Goal: Information Seeking & Learning: Find specific fact

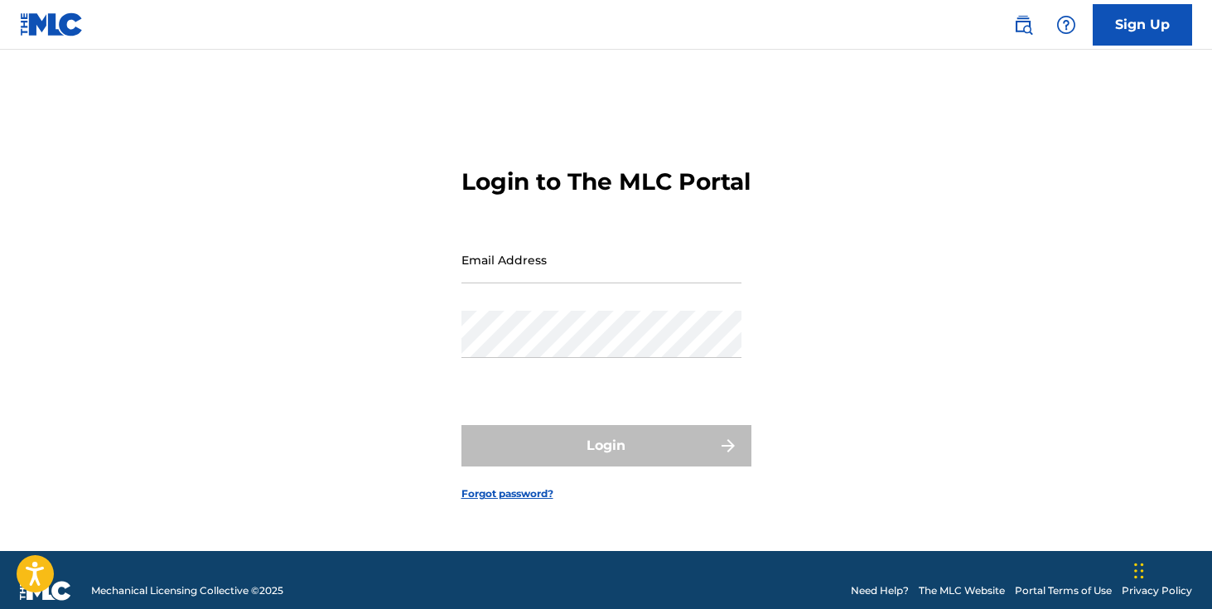
click at [637, 271] on input "Email Address" at bounding box center [601, 259] width 280 height 47
type input "[EMAIL_ADDRESS][DOMAIN_NAME]"
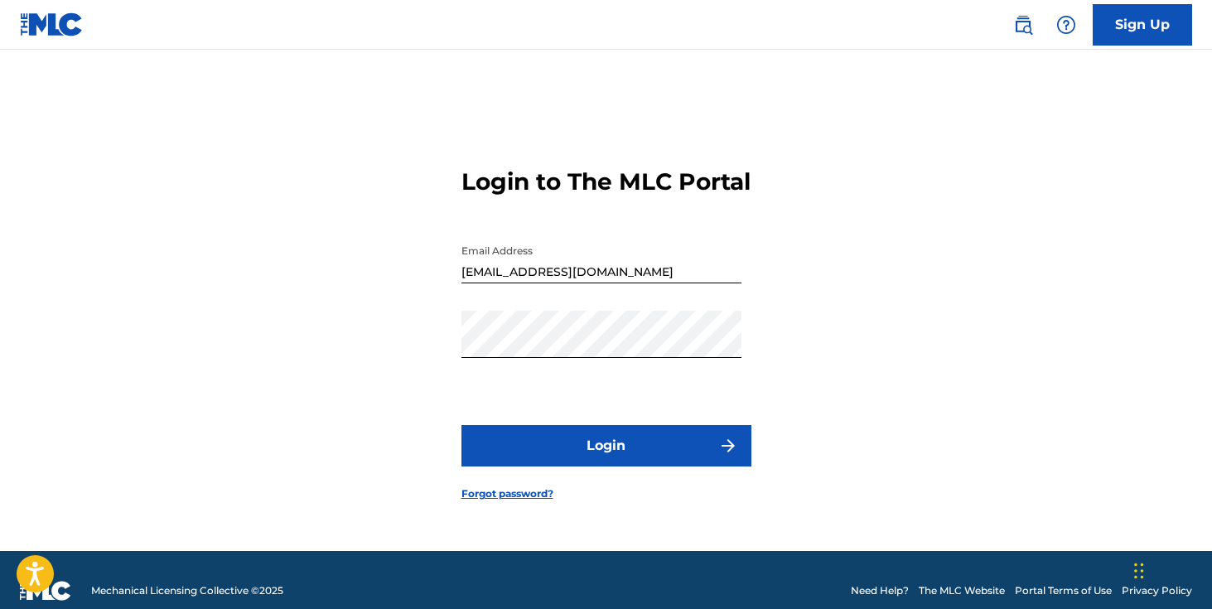
click at [602, 447] on button "Login" at bounding box center [606, 445] width 290 height 41
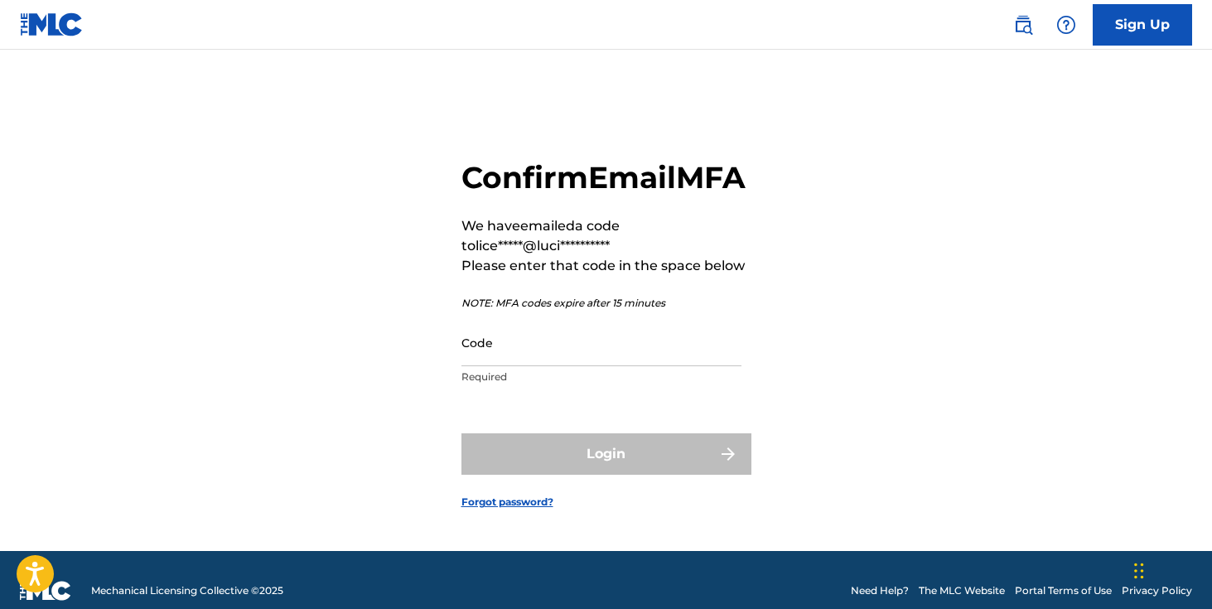
click at [605, 366] on input "Code" at bounding box center [601, 342] width 280 height 47
paste input "447025"
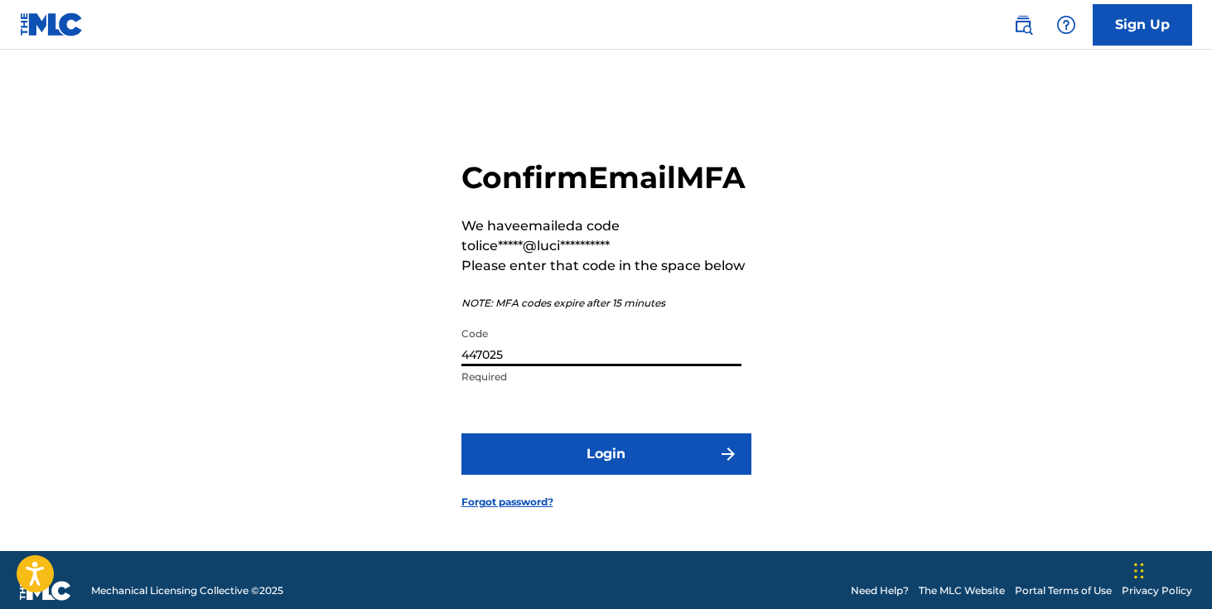
type input "447025"
click at [461, 433] on button "Login" at bounding box center [606, 453] width 290 height 41
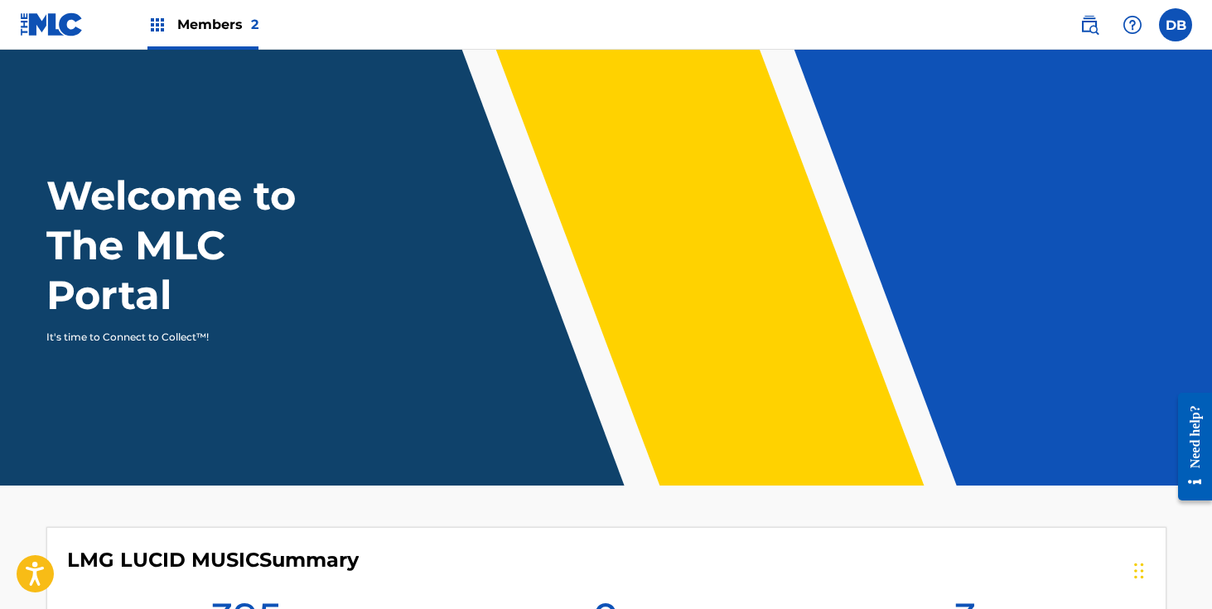
click at [167, 23] on div "Members 2" at bounding box center [202, 24] width 111 height 49
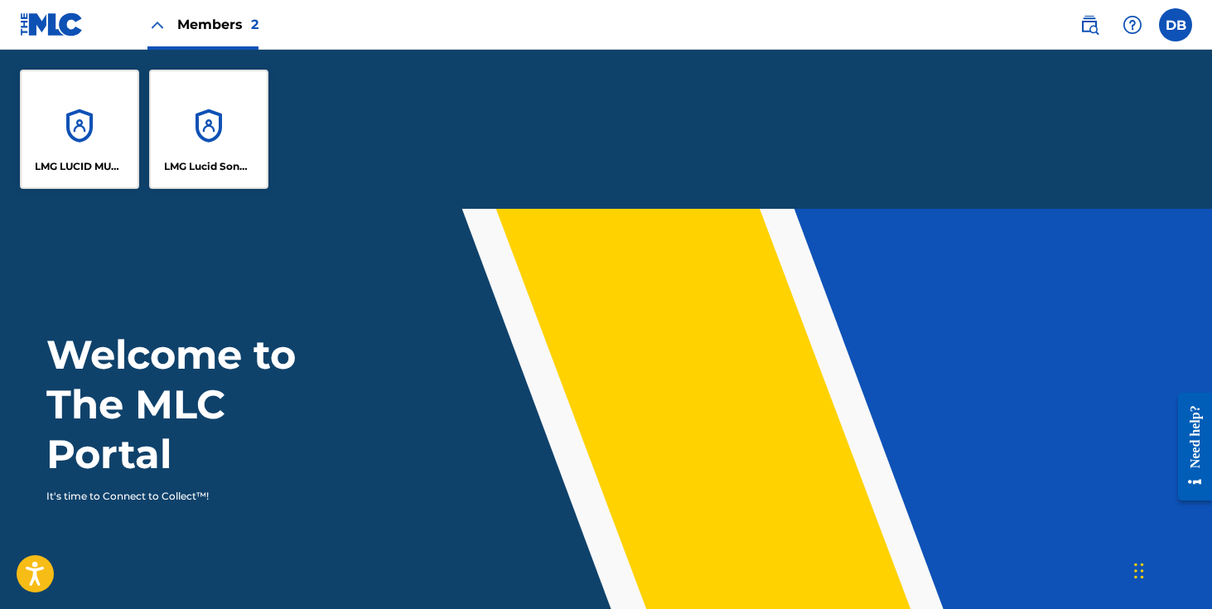
click at [196, 94] on div "LMG Lucid Songs (ASCAP)" at bounding box center [208, 129] width 119 height 119
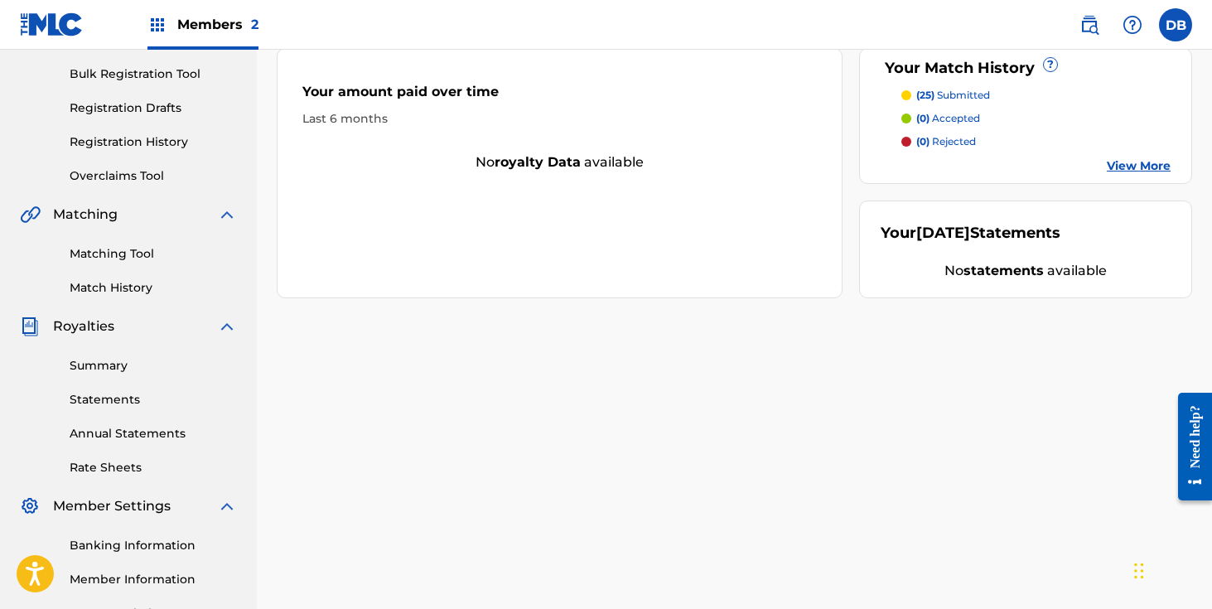
scroll to position [258, 0]
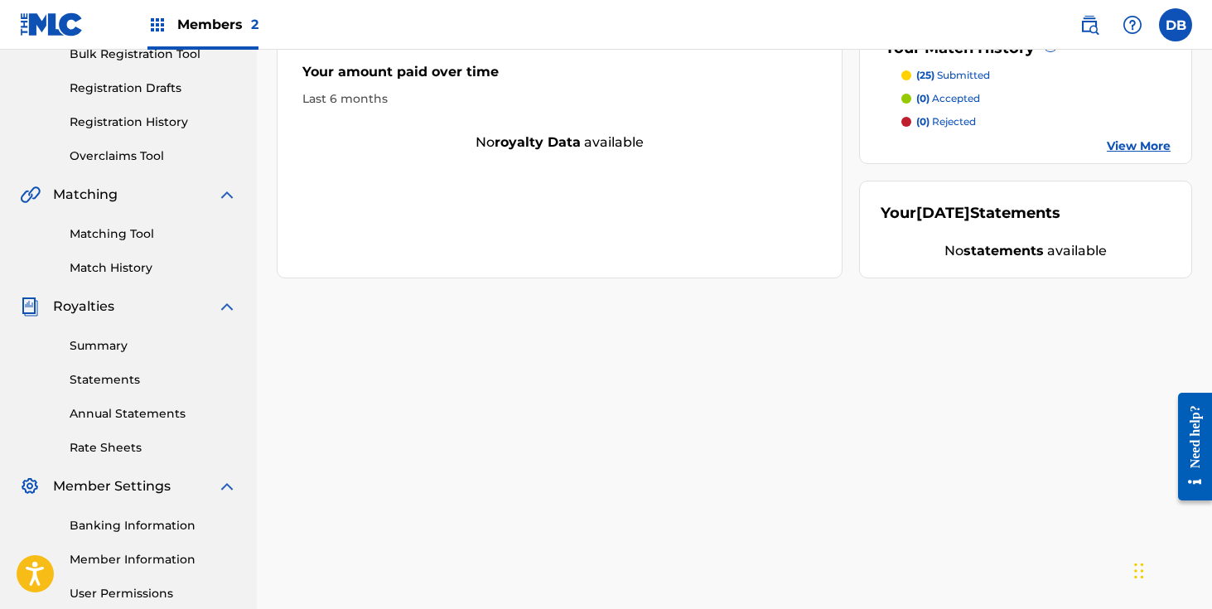
click at [108, 343] on link "Summary" at bounding box center [153, 345] width 167 height 17
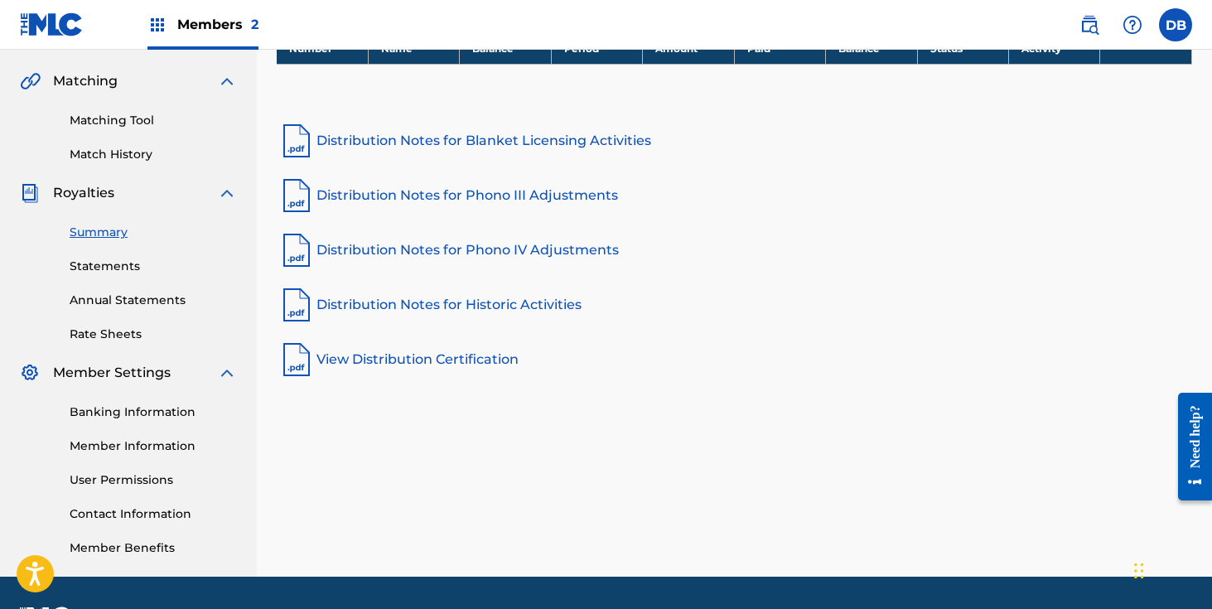
scroll to position [375, 0]
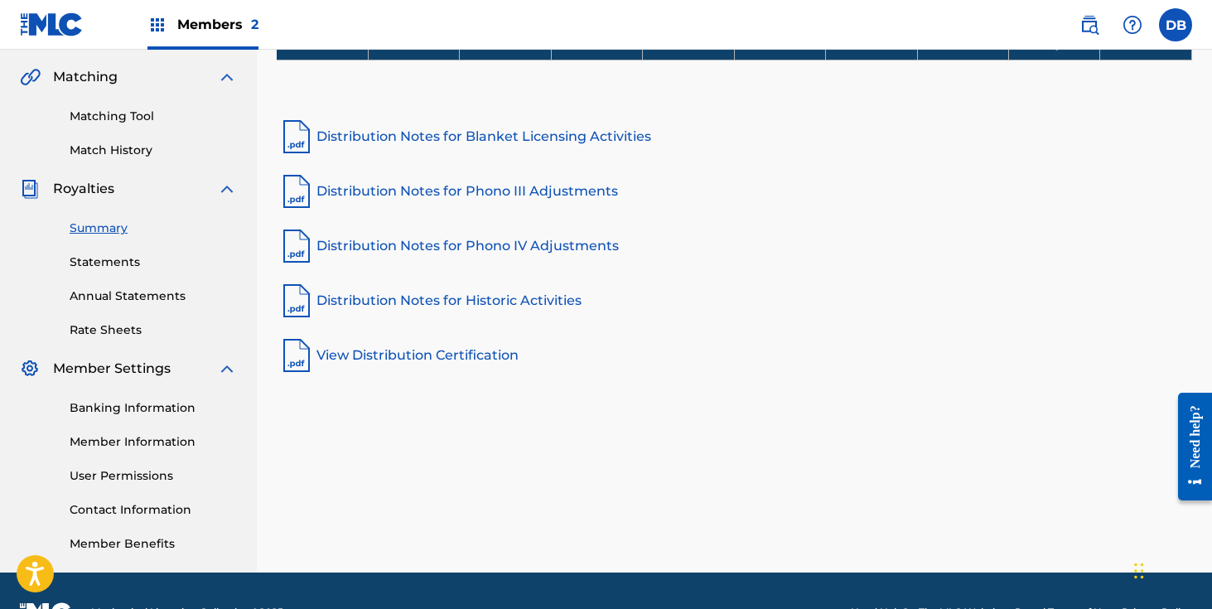
click at [128, 441] on link "Member Information" at bounding box center [153, 441] width 167 height 17
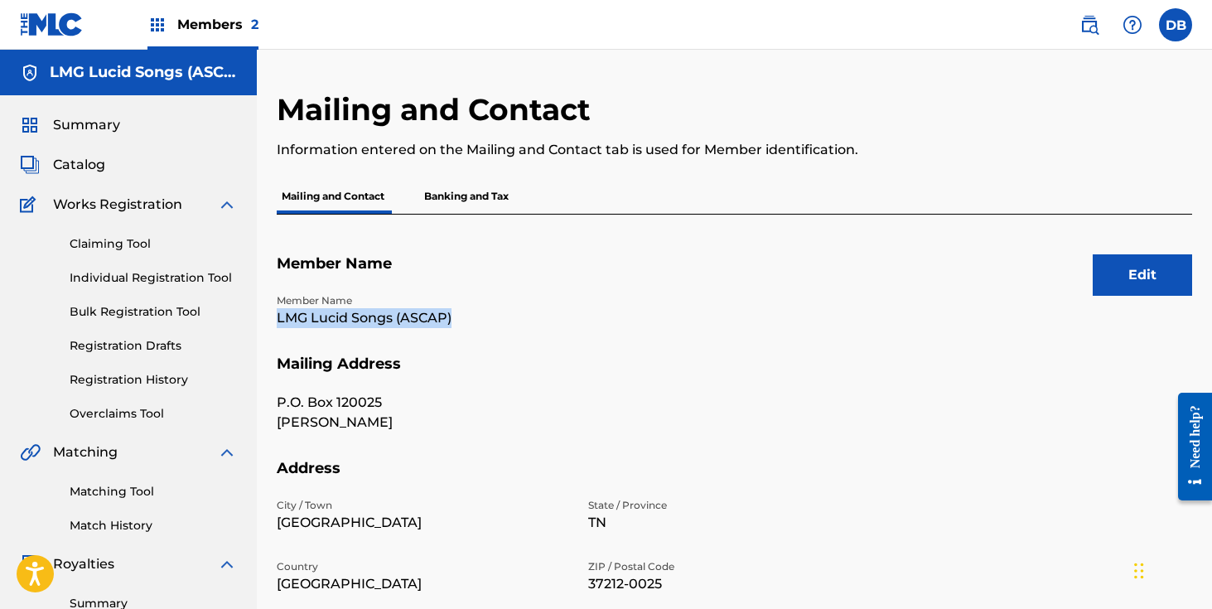
drag, startPoint x: 485, startPoint y: 319, endPoint x: 274, endPoint y: 318, distance: 210.4
click at [274, 318] on div "Mailing and Contact Information entered on the Mailing and Contact tab is used …" at bounding box center [734, 519] width 955 height 857
click at [280, 297] on p "Member Name" at bounding box center [423, 300] width 292 height 15
drag, startPoint x: 278, startPoint y: 297, endPoint x: 490, endPoint y: 316, distance: 212.9
click at [490, 316] on div "Member Name LMG Lucid Songs (ASCAP)" at bounding box center [423, 310] width 292 height 35
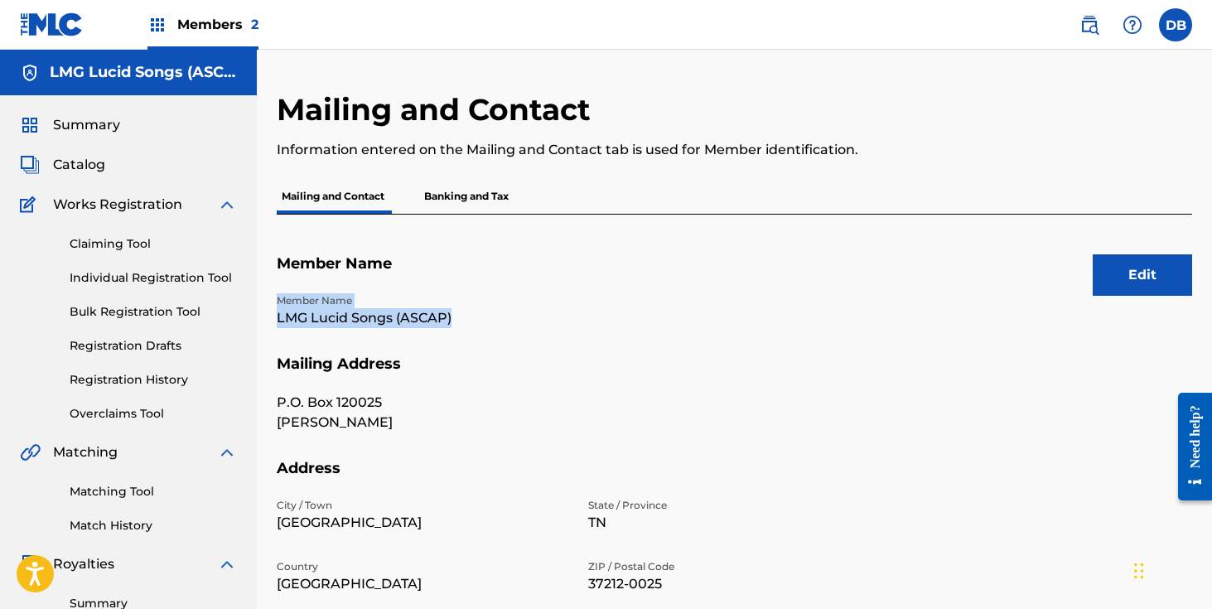
copy div "Member Name LMG Lucid Songs (ASCAP)"
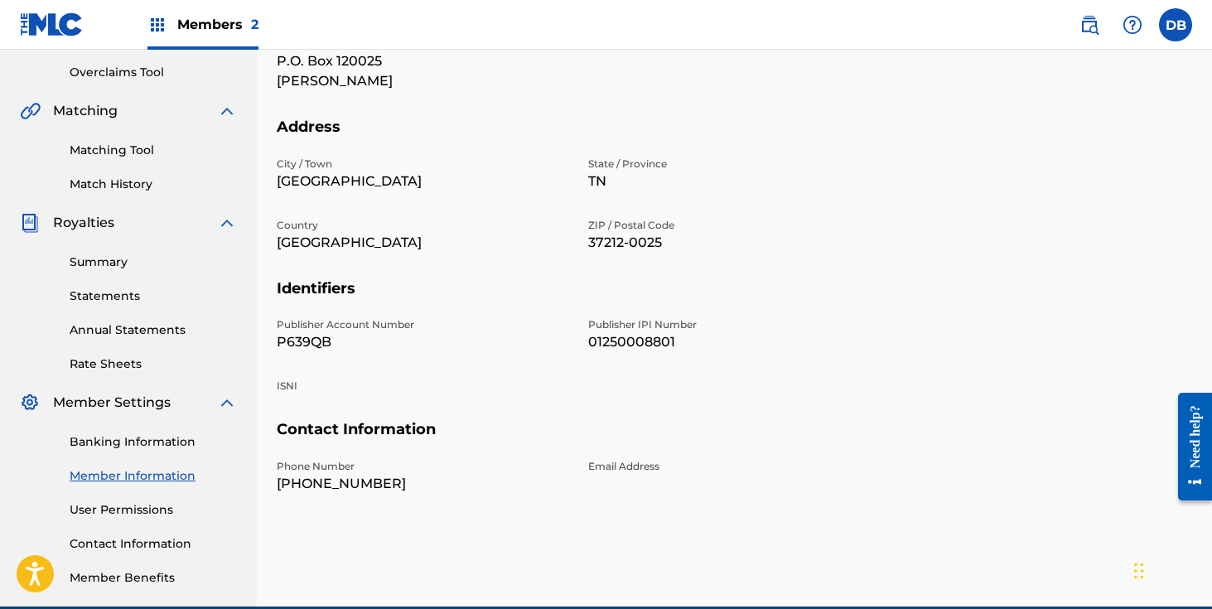
scroll to position [418, 0]
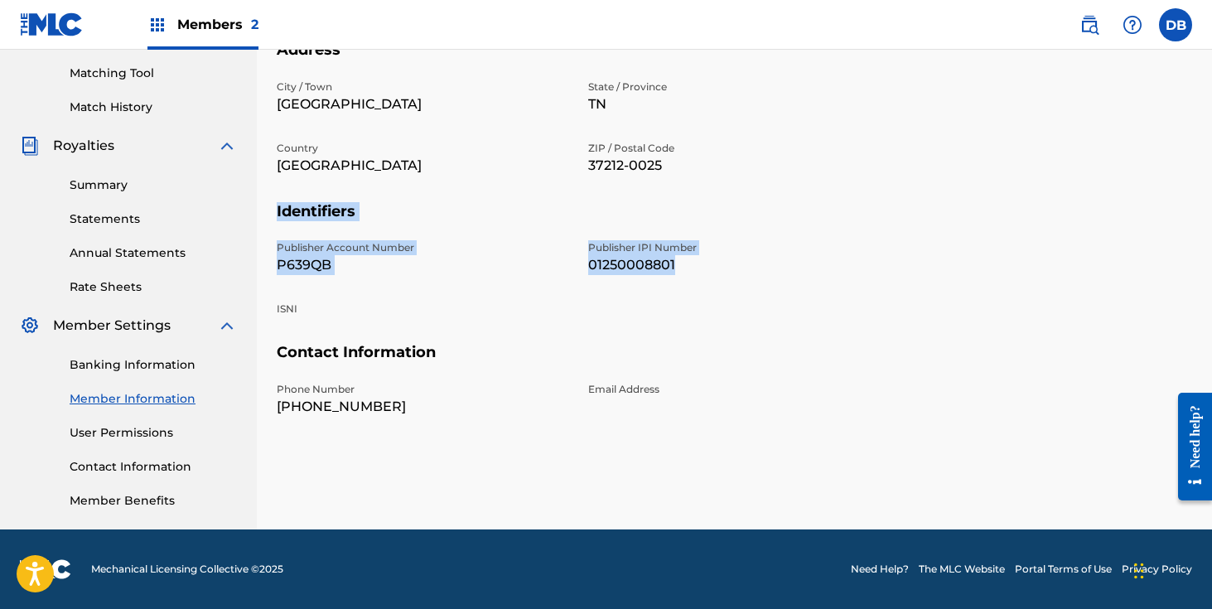
drag, startPoint x: 273, startPoint y: 205, endPoint x: 720, endPoint y: 287, distance: 453.9
click at [720, 287] on div "Mailing and Contact Information entered on the Mailing and Contact tab is used …" at bounding box center [734, 101] width 955 height 857
copy section "Identifiers Publisher Account Number P639QB Publisher IPI Number 01250008801"
